Goal: Check status: Check status

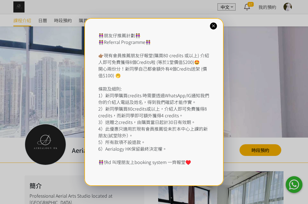
click at [215, 25] on icon at bounding box center [213, 25] width 5 height 5
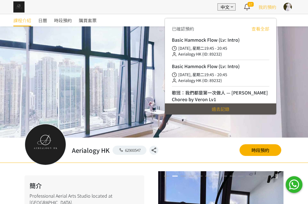
click at [268, 8] on span "我的預約" at bounding box center [268, 7] width 18 height 7
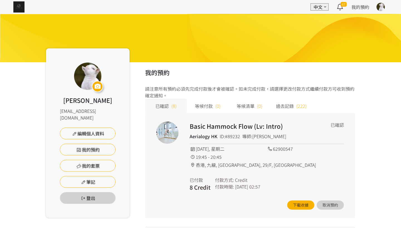
click at [19, 7] on img at bounding box center [18, 6] width 11 height 11
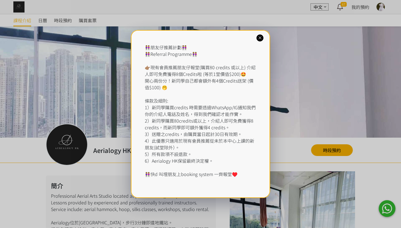
click at [257, 38] on div at bounding box center [260, 38] width 7 height 7
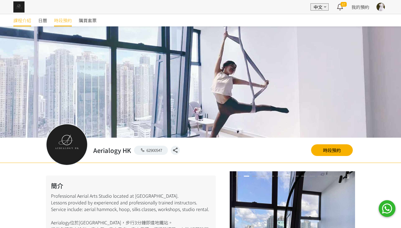
click at [60, 18] on span "時段預約" at bounding box center [63, 20] width 18 height 7
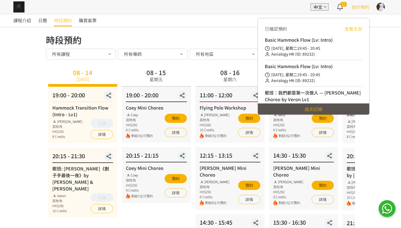
click at [362, 6] on span "我的預約" at bounding box center [361, 7] width 18 height 7
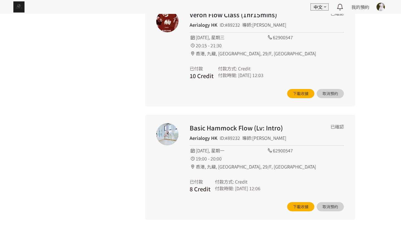
scroll to position [810, 0]
